Goal: Find specific page/section: Find specific page/section

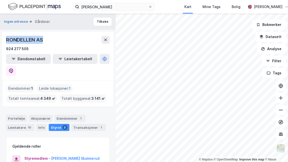
click at [34, 7] on img at bounding box center [34, 6] width 53 height 9
